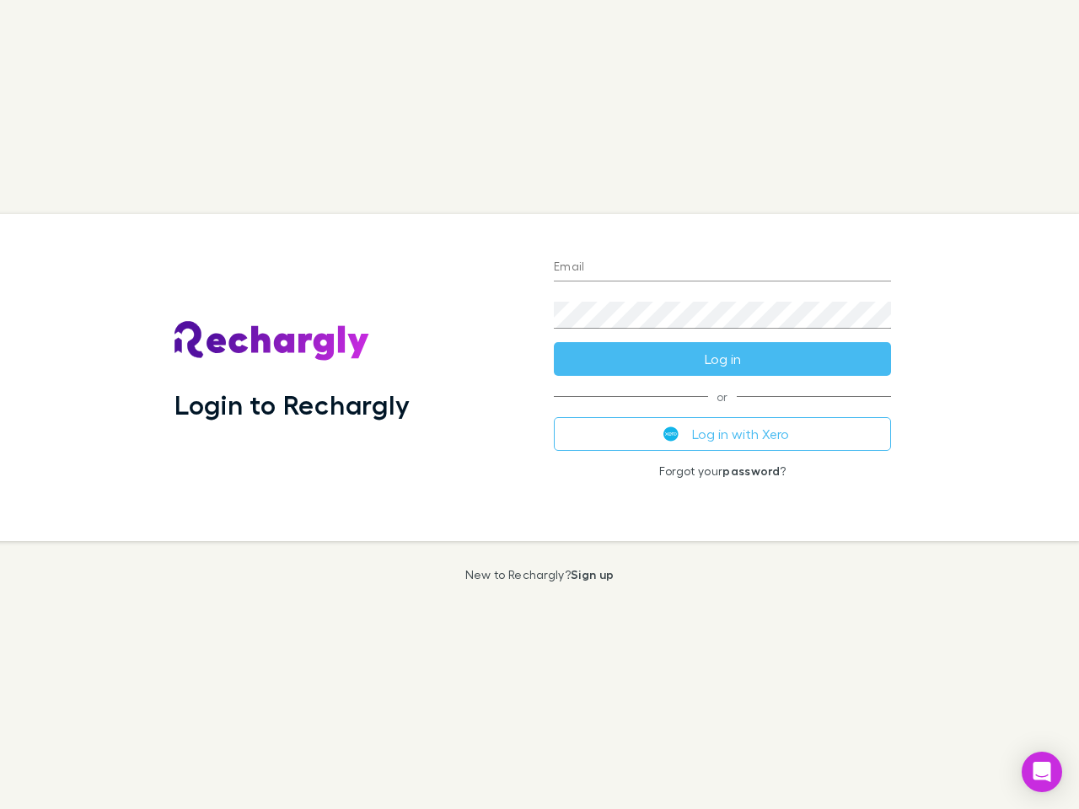
click at [539, 405] on div "Login to Rechargly" at bounding box center [350, 377] width 379 height 327
click at [722, 268] on input "Email" at bounding box center [722, 268] width 337 height 27
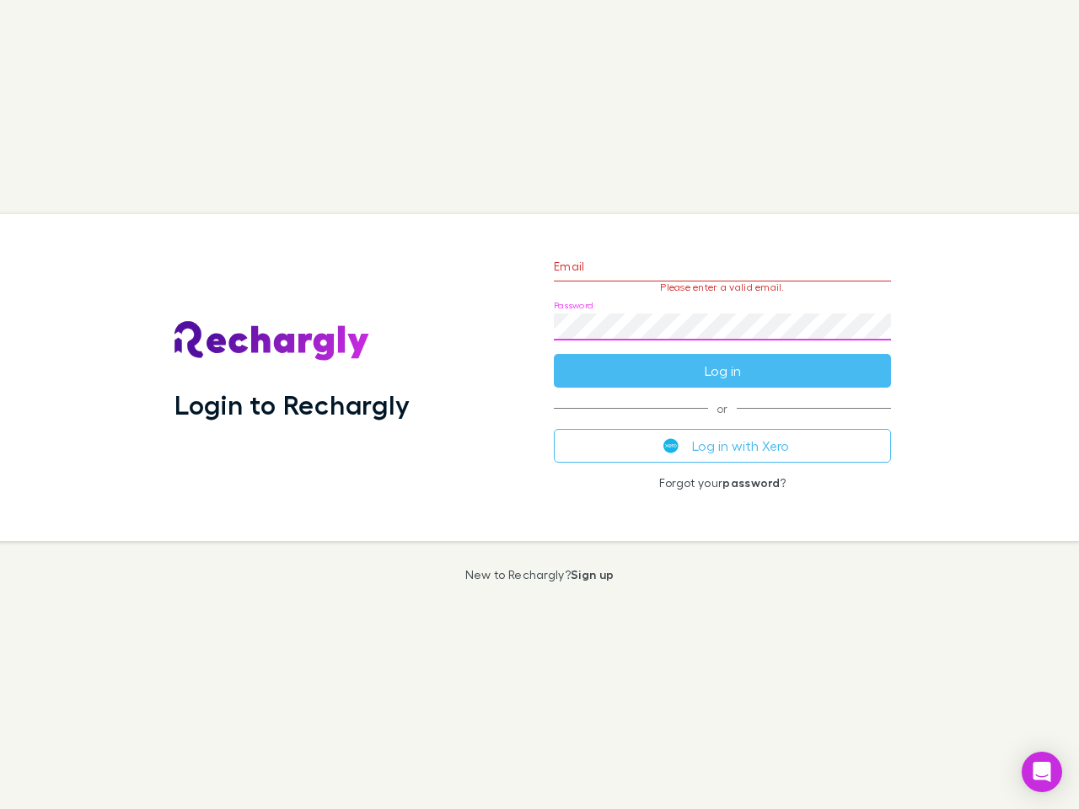
click at [722, 359] on form "Email Please enter a valid email. Password Log in" at bounding box center [722, 314] width 337 height 147
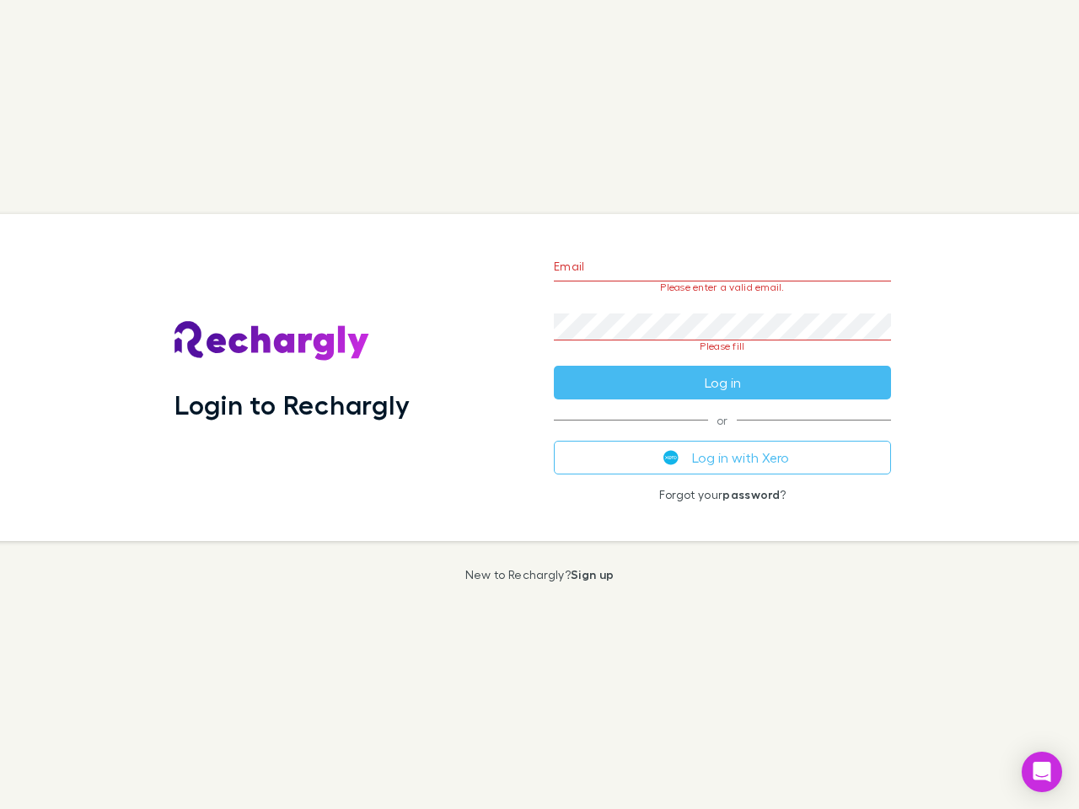
click at [722, 434] on div "Email Please enter a valid email. Password Please fill Log in or Log in with Xe…" at bounding box center [722, 377] width 364 height 327
click at [1042, 772] on icon "Open Intercom Messenger" at bounding box center [1042, 772] width 18 height 20
